Goal: Check status: Check status

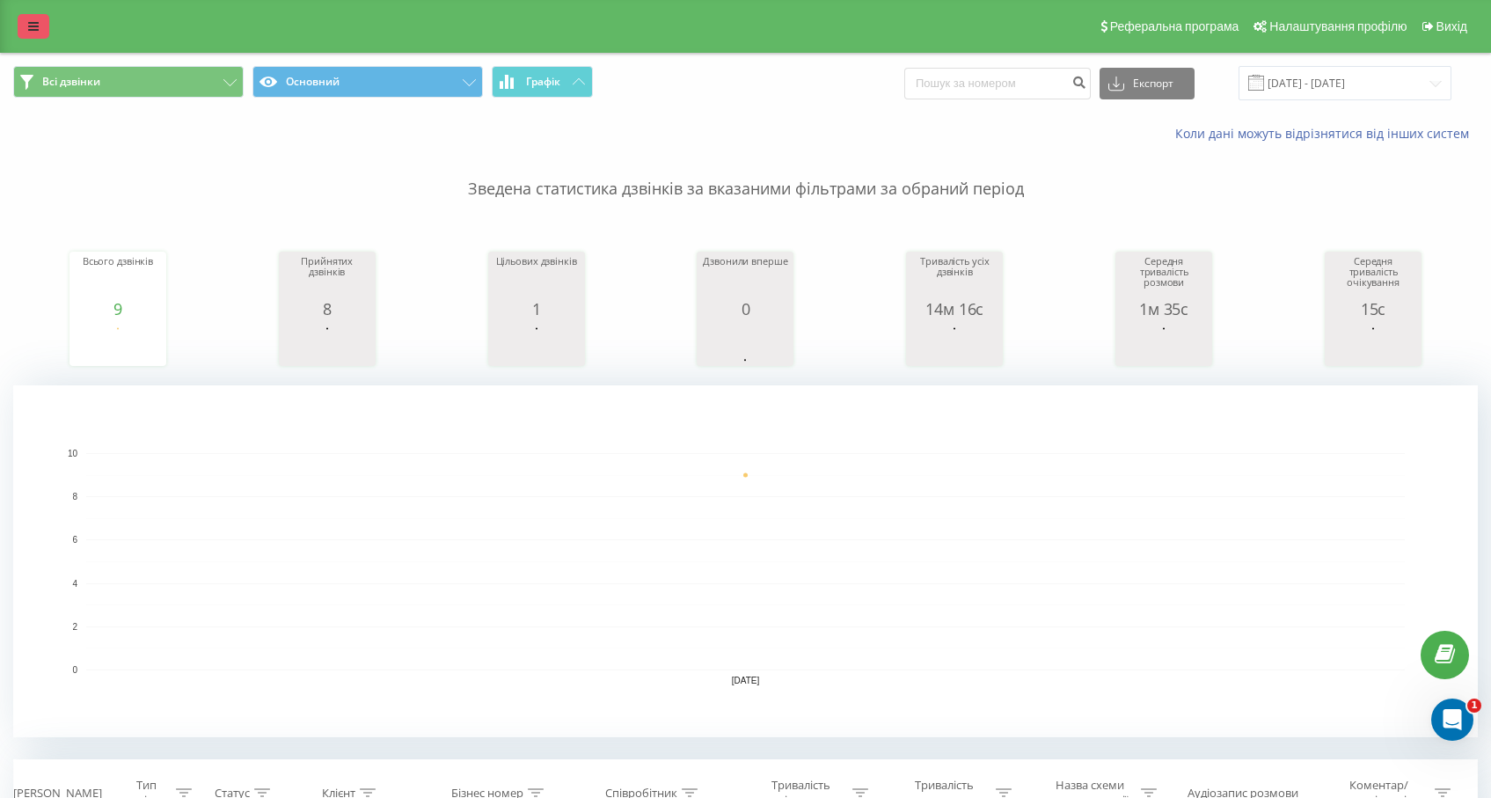
click at [40, 34] on link at bounding box center [34, 26] width 32 height 25
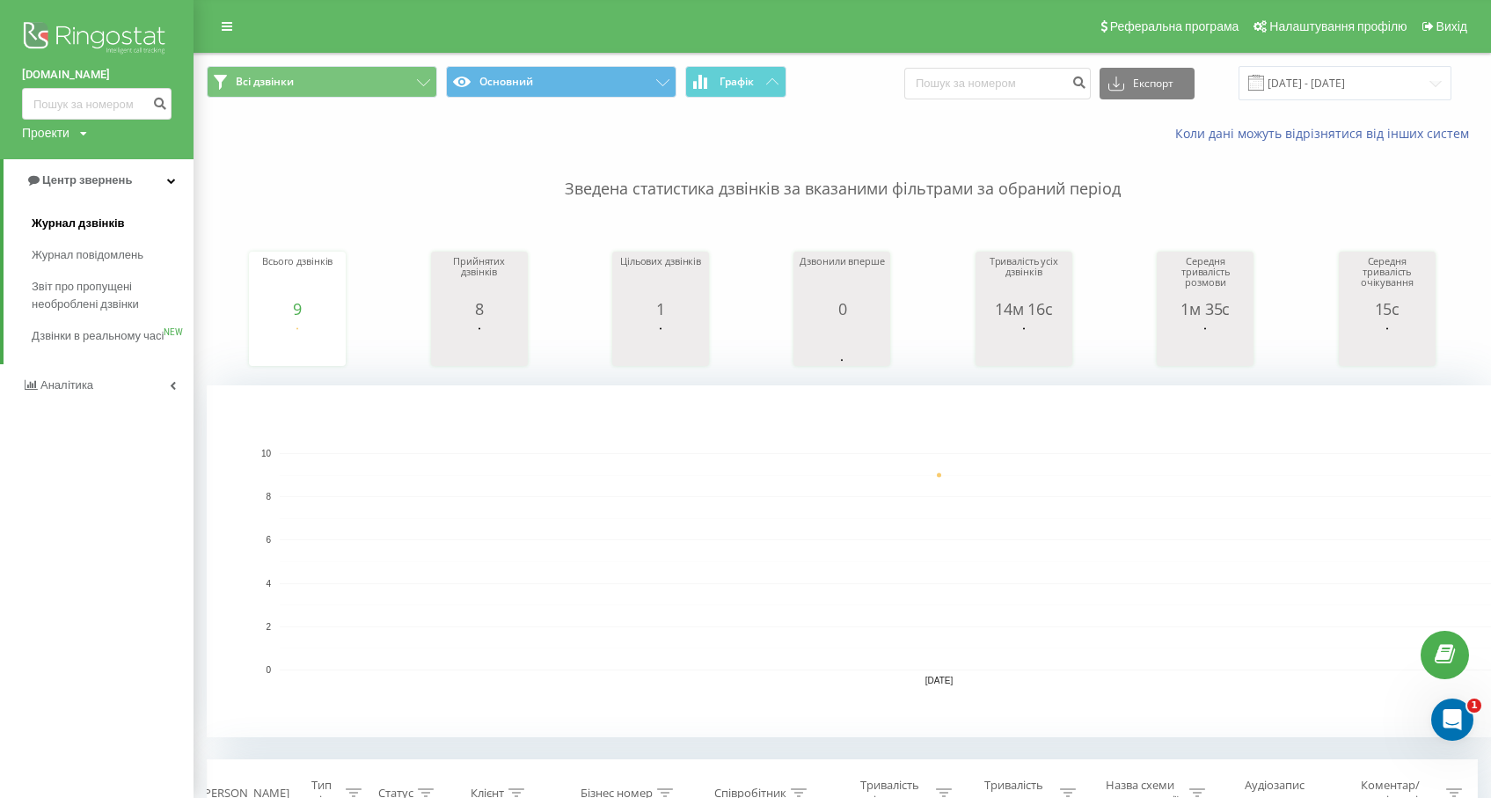
click at [113, 222] on span "Журнал дзвінків" at bounding box center [78, 224] width 93 height 18
click at [111, 257] on span "Журнал повідомлень" at bounding box center [92, 255] width 121 height 18
click at [88, 214] on link "Журнал дзвінків" at bounding box center [113, 224] width 162 height 32
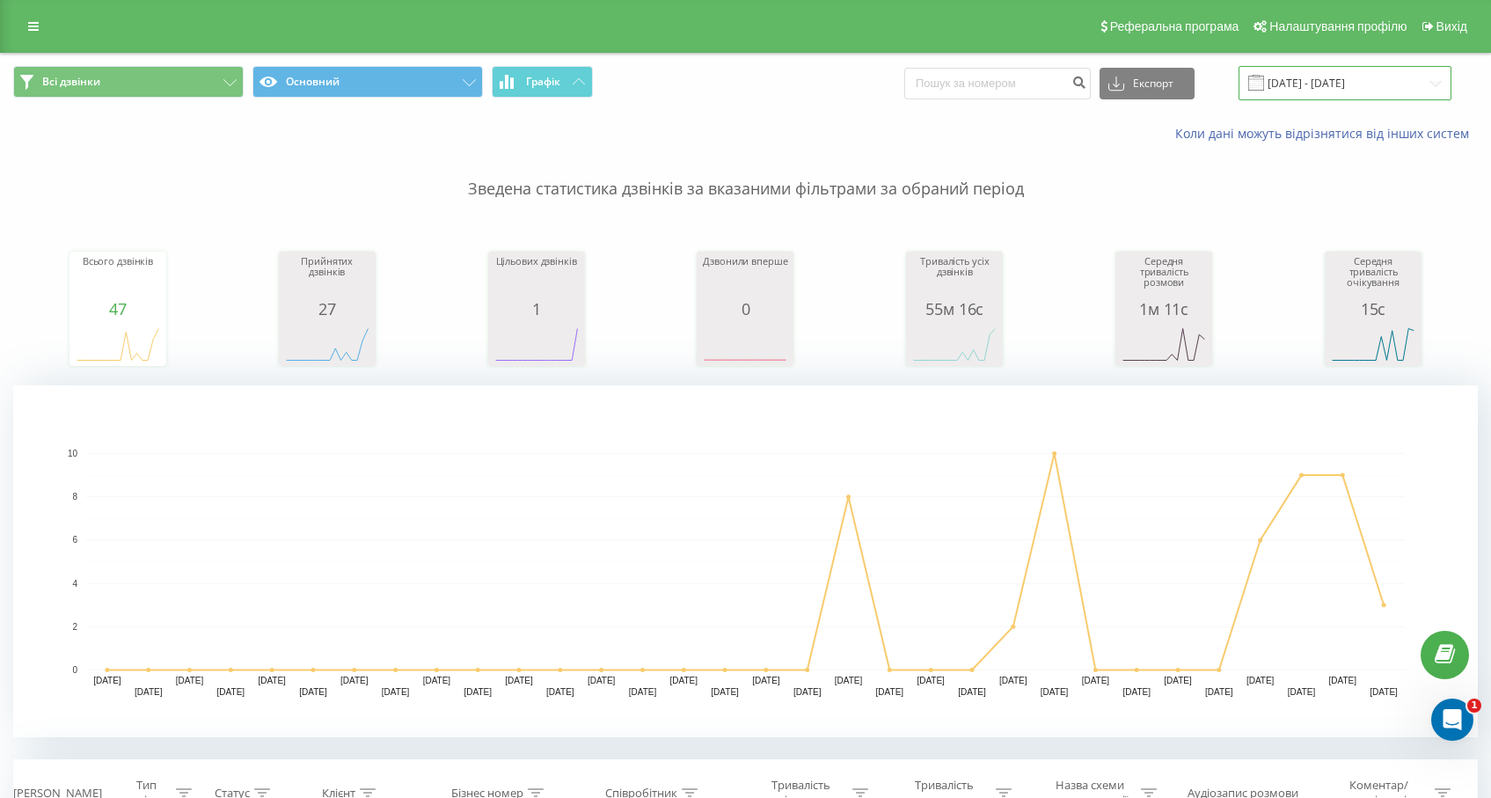
click at [1309, 82] on input "[DATE] - [DATE]" at bounding box center [1345, 83] width 213 height 34
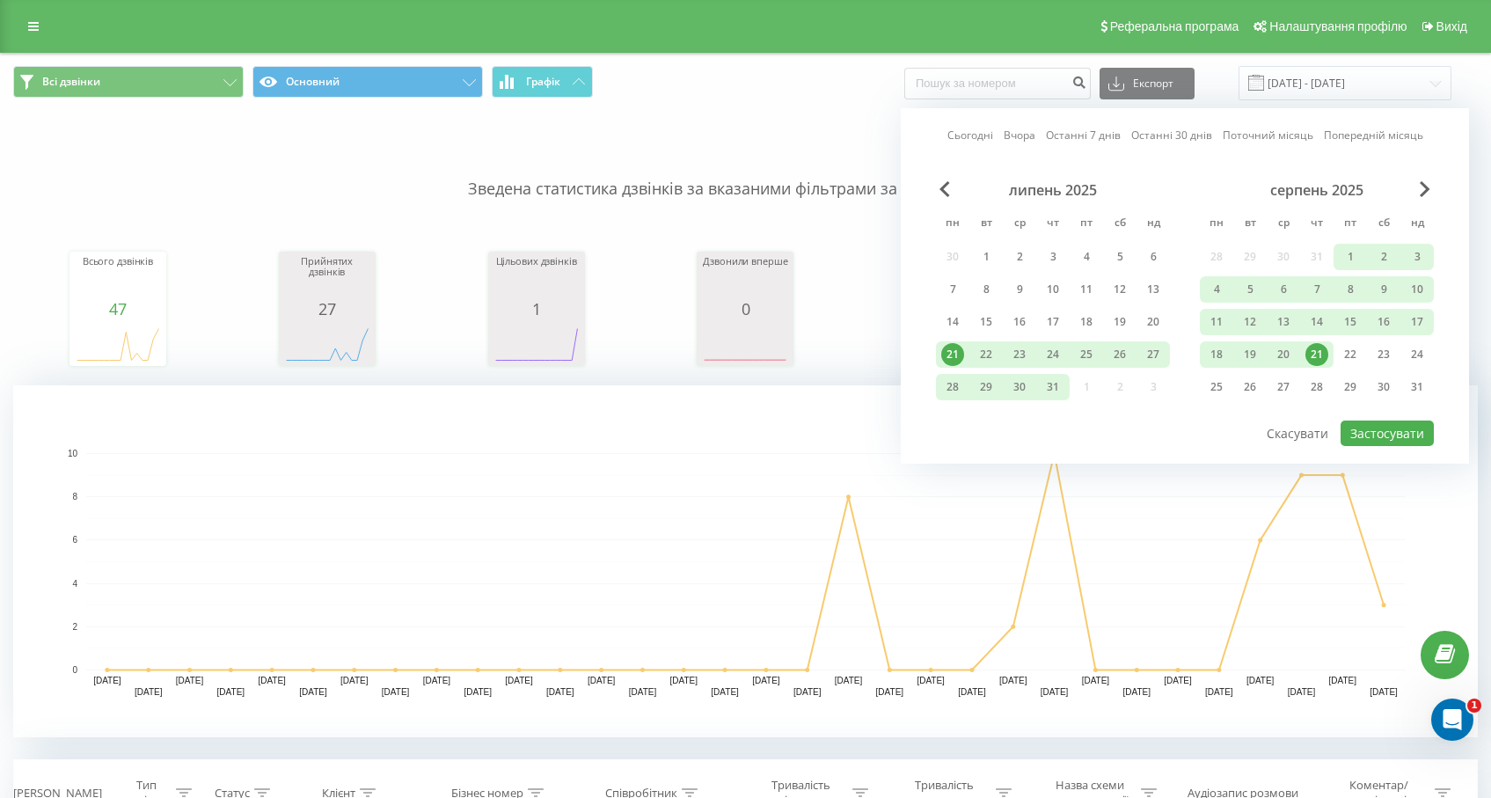
click at [1316, 362] on div "21" at bounding box center [1316, 354] width 23 height 23
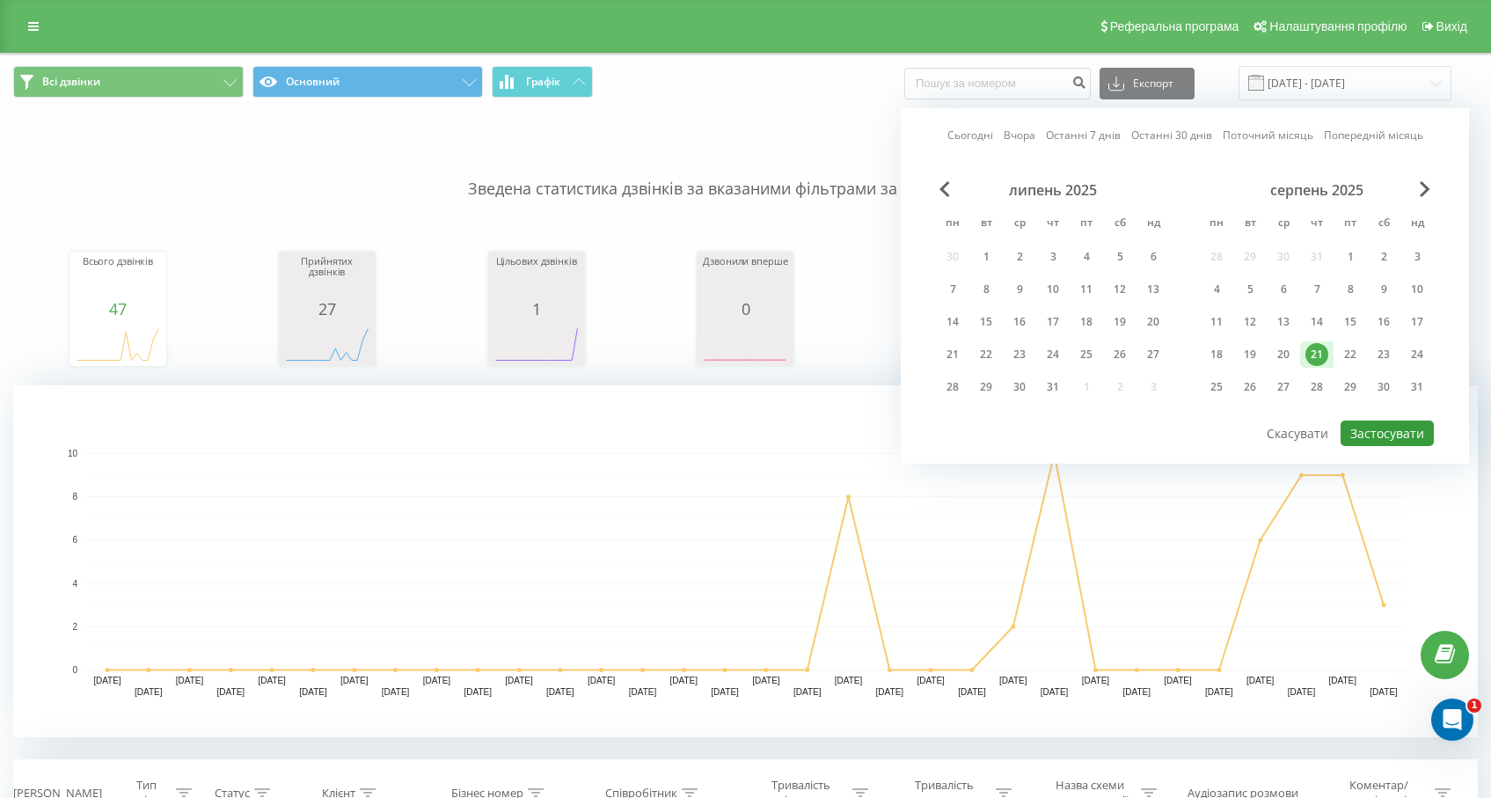
click at [1375, 434] on button "Застосувати" at bounding box center [1387, 434] width 93 height 26
type input "21.08.2025 - 21.08.2025"
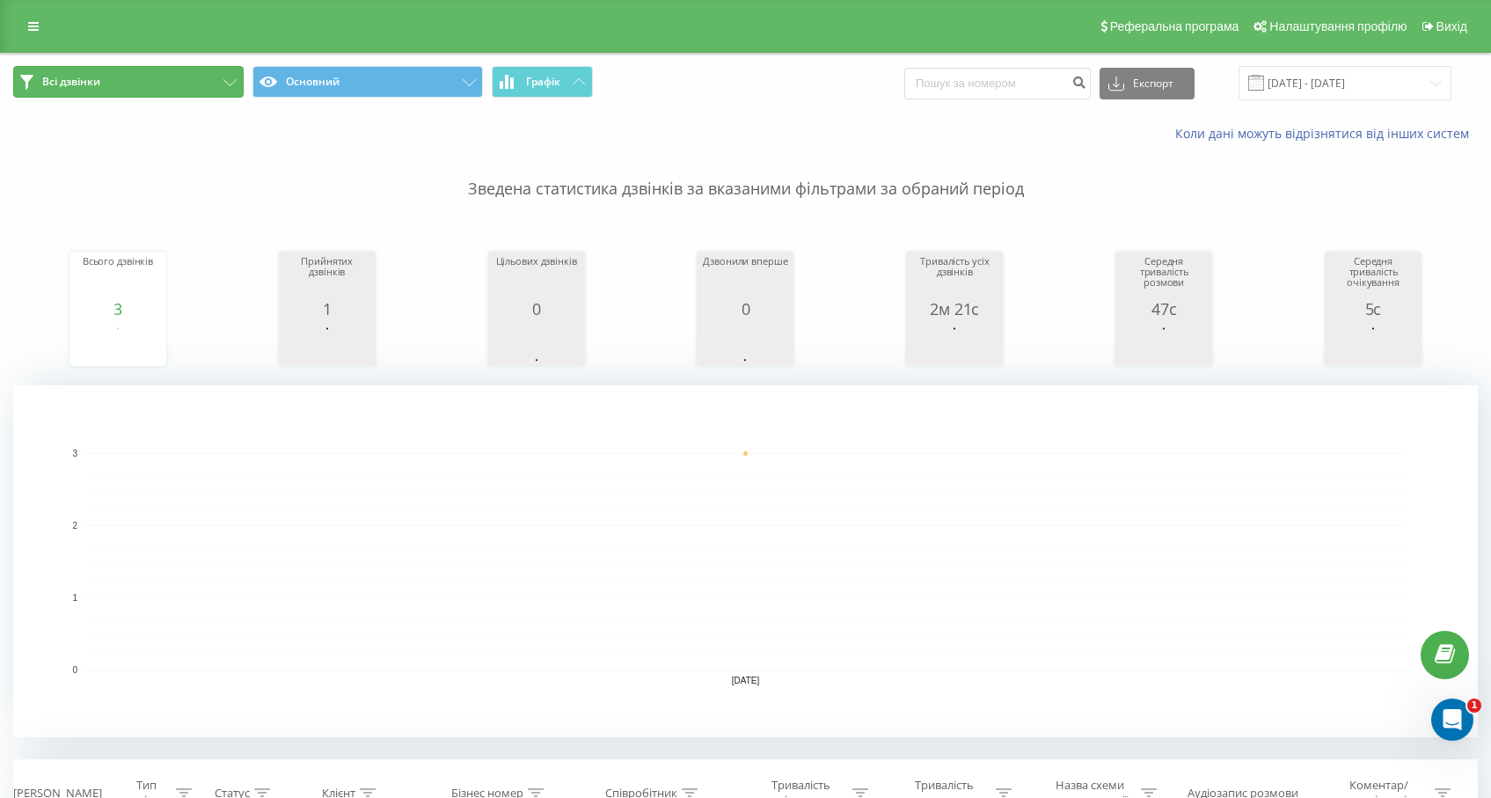
click at [63, 93] on button "Всі дзвінки" at bounding box center [128, 82] width 230 height 32
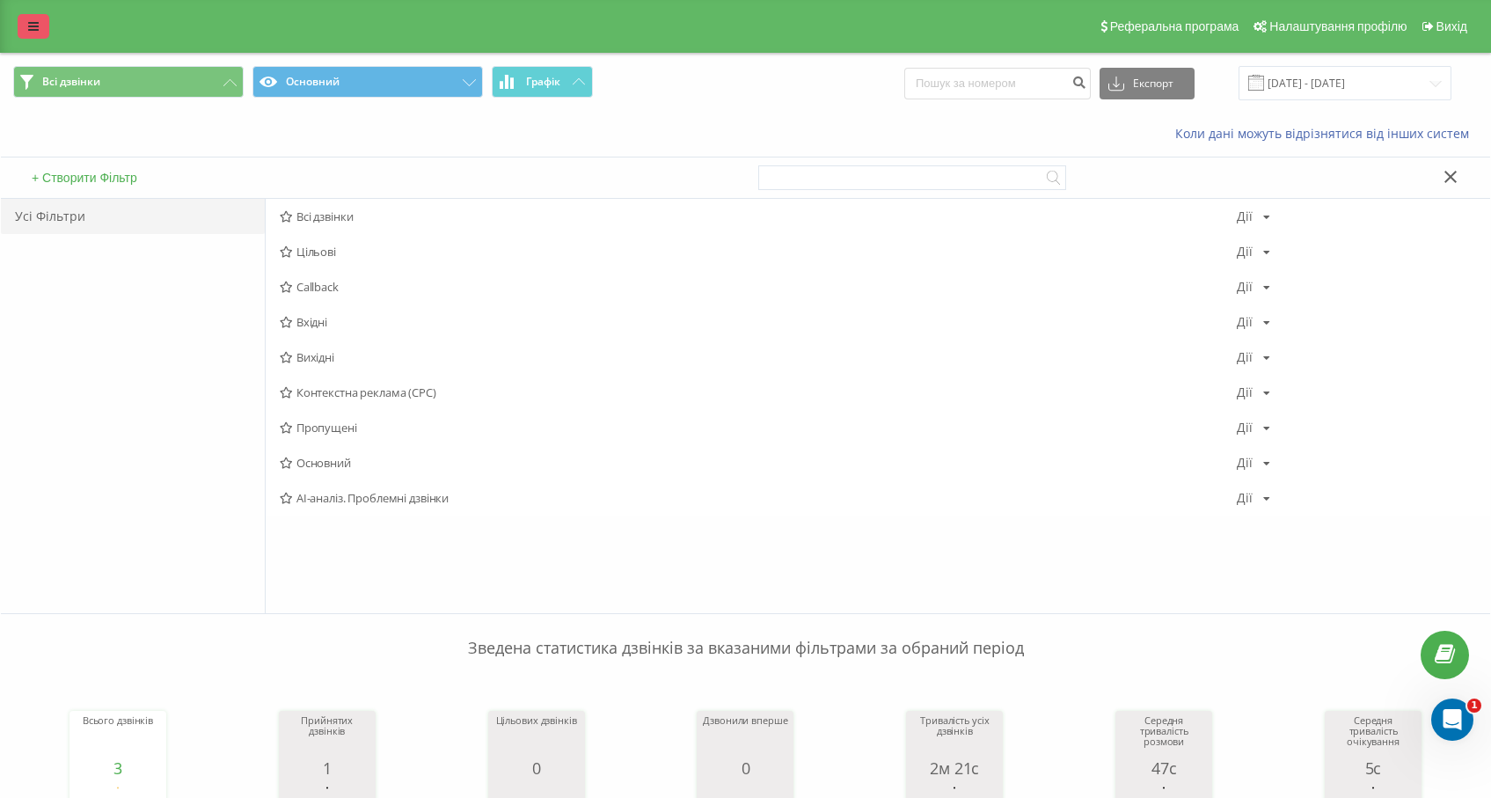
click at [35, 31] on icon at bounding box center [33, 26] width 11 height 12
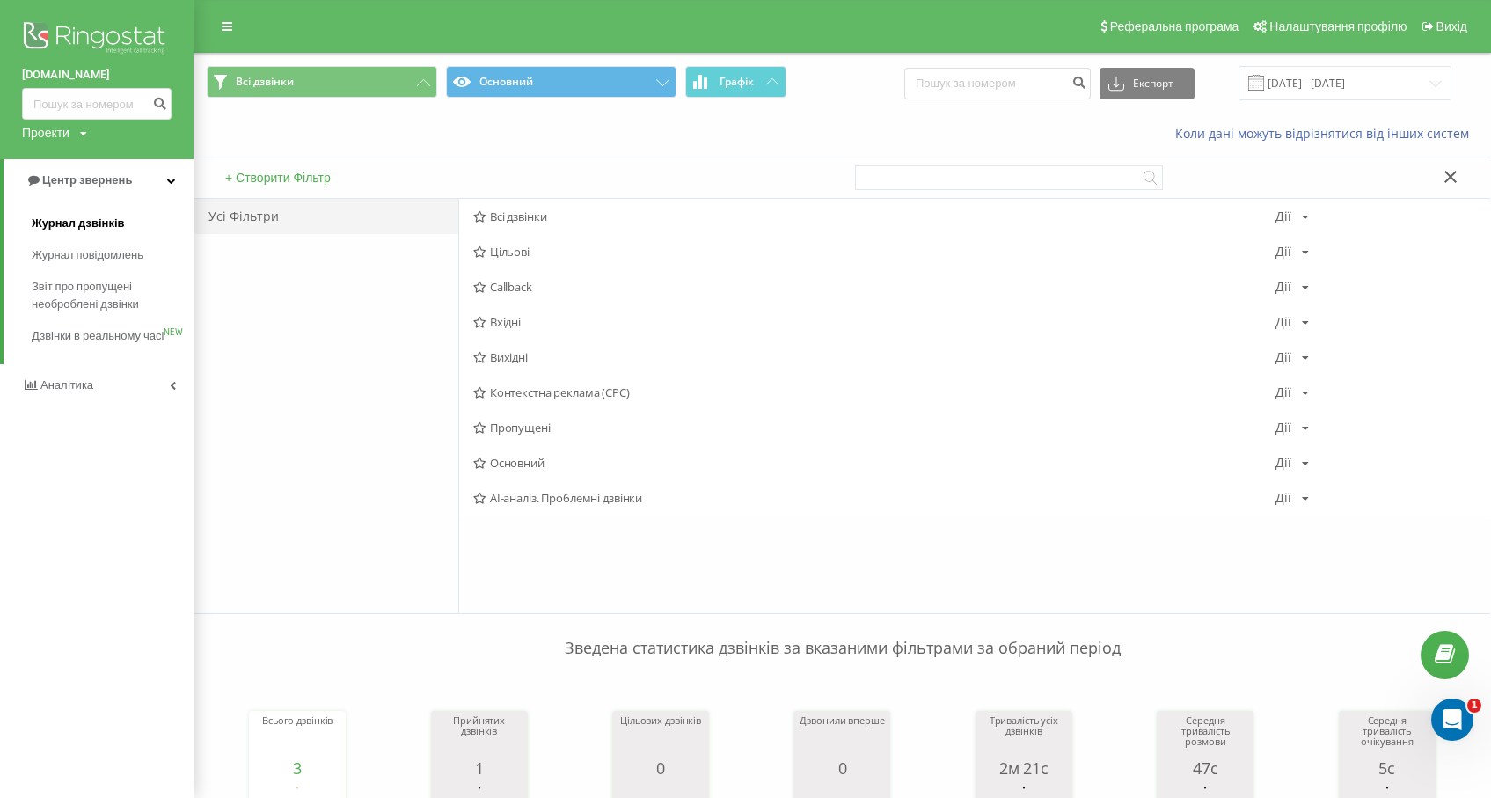
click at [87, 222] on span "Журнал дзвінків" at bounding box center [78, 224] width 93 height 18
click at [75, 230] on span "Журнал дзвінків" at bounding box center [78, 224] width 93 height 18
